Goal: Information Seeking & Learning: Learn about a topic

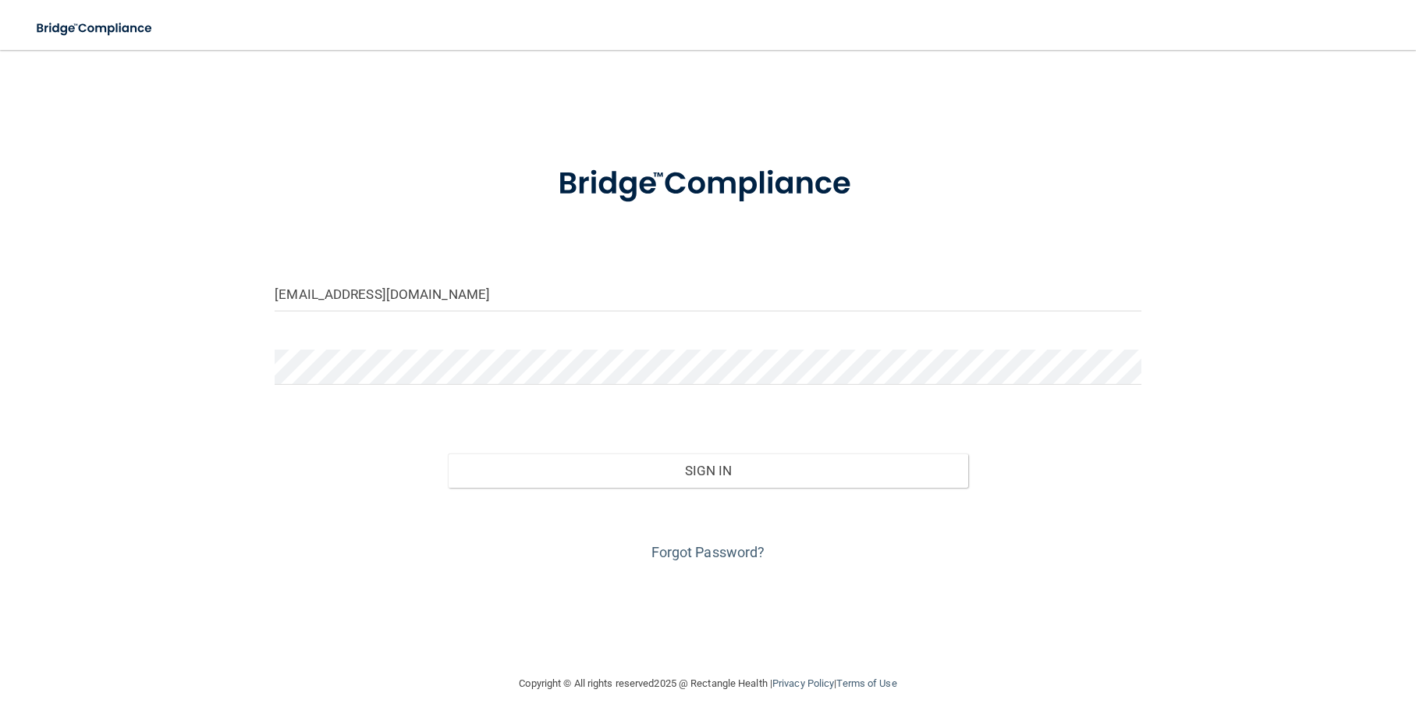
type input "[EMAIL_ADDRESS][DOMAIN_NAME]"
click at [448, 453] on button "Sign In" at bounding box center [707, 470] width 519 height 34
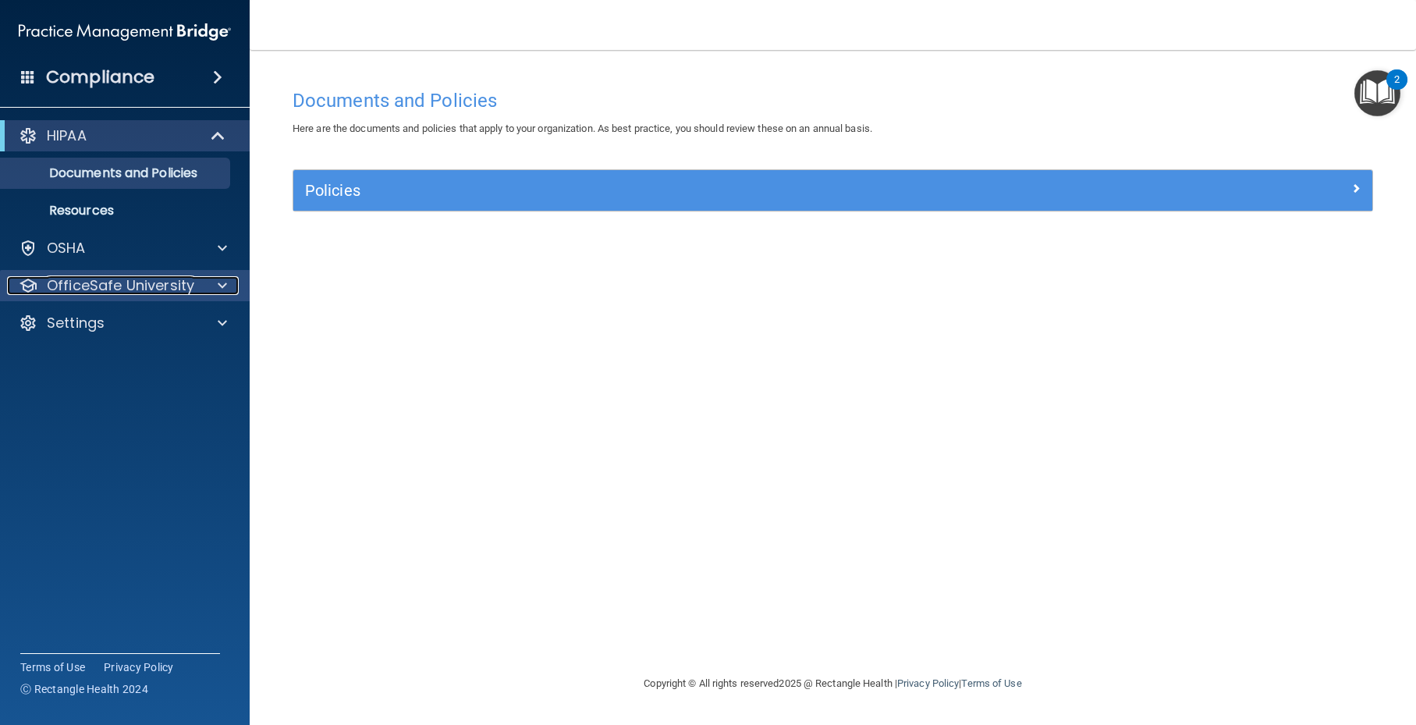
click at [149, 294] on p "OfficeSafe University" at bounding box center [120, 285] width 147 height 19
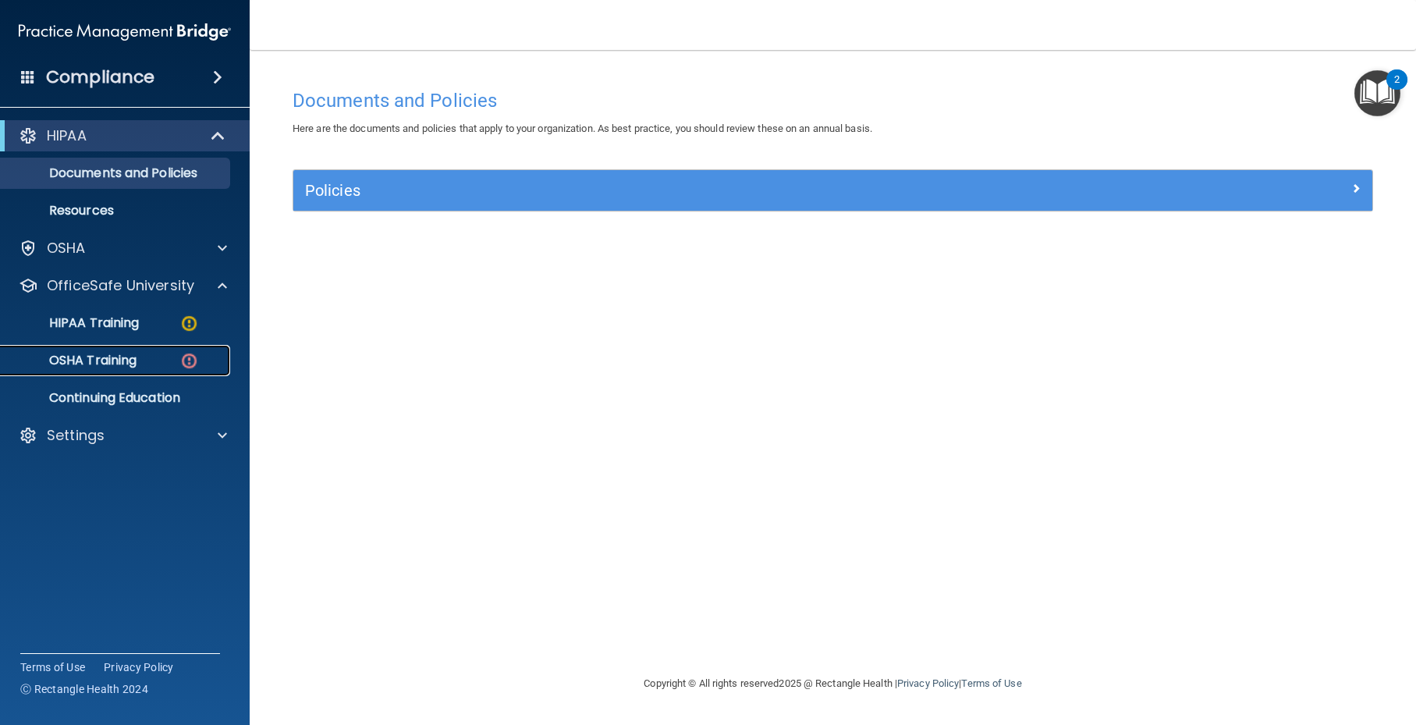
click at [140, 357] on div "OSHA Training" at bounding box center [116, 361] width 213 height 16
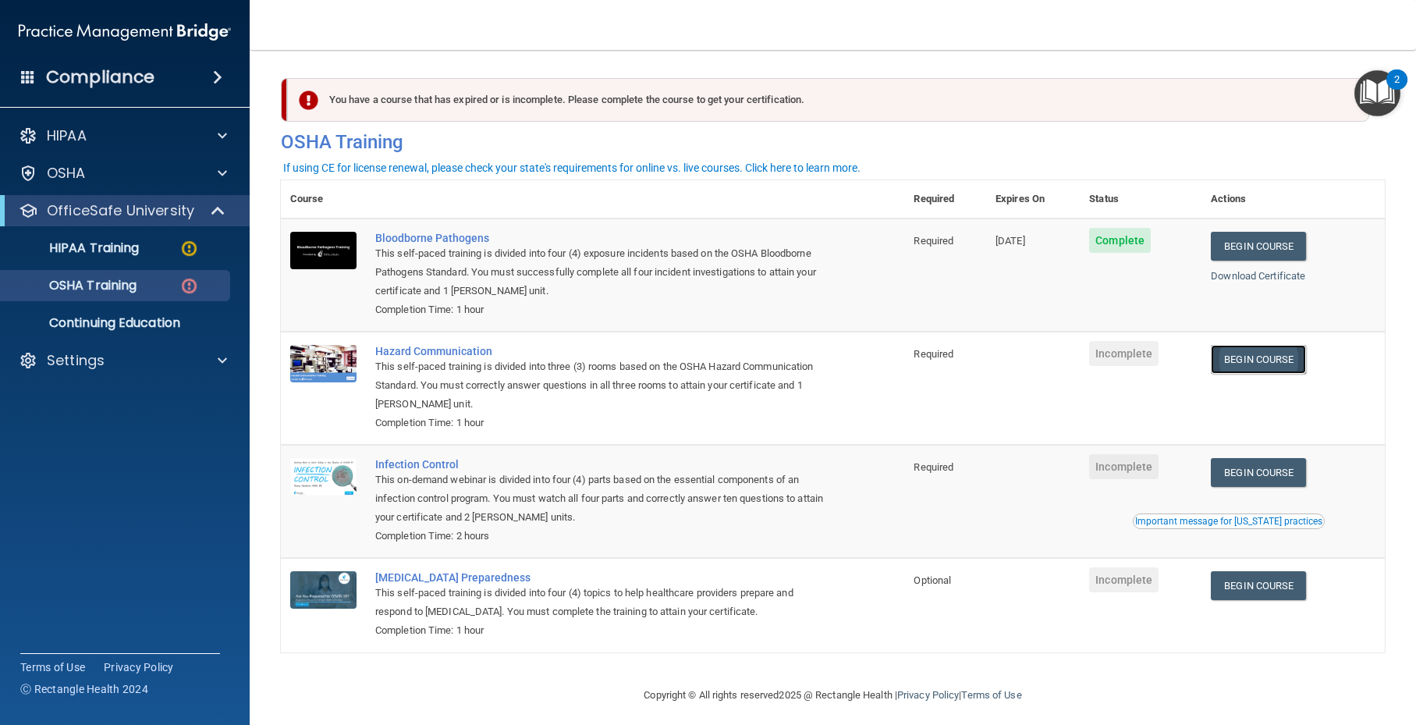
click at [1226, 360] on link "Begin Course" at bounding box center [1258, 359] width 95 height 29
